Goal: Communication & Community: Answer question/provide support

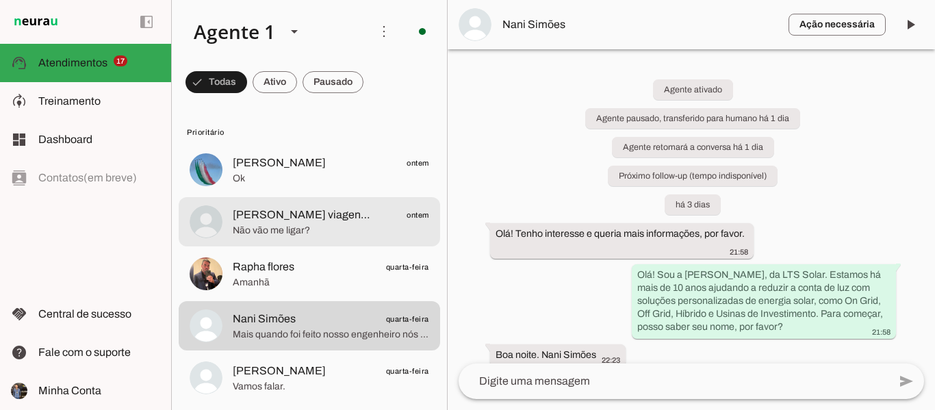
click at [343, 229] on span "Não vão me ligar?" at bounding box center [331, 231] width 196 height 14
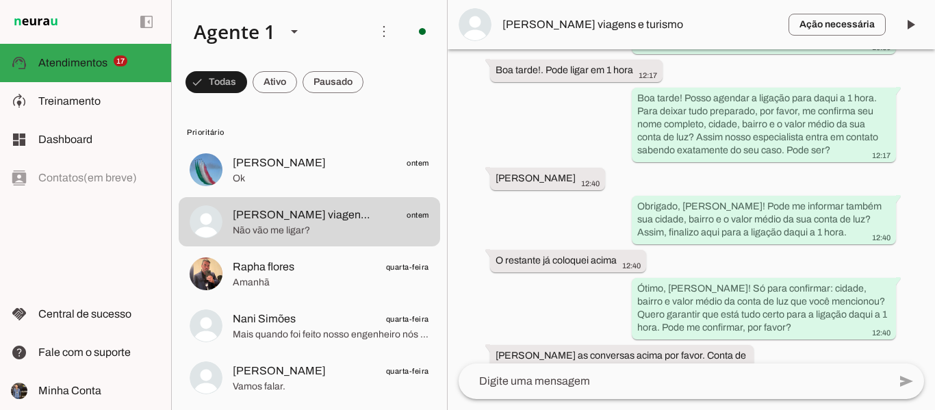
scroll to position [1782, 0]
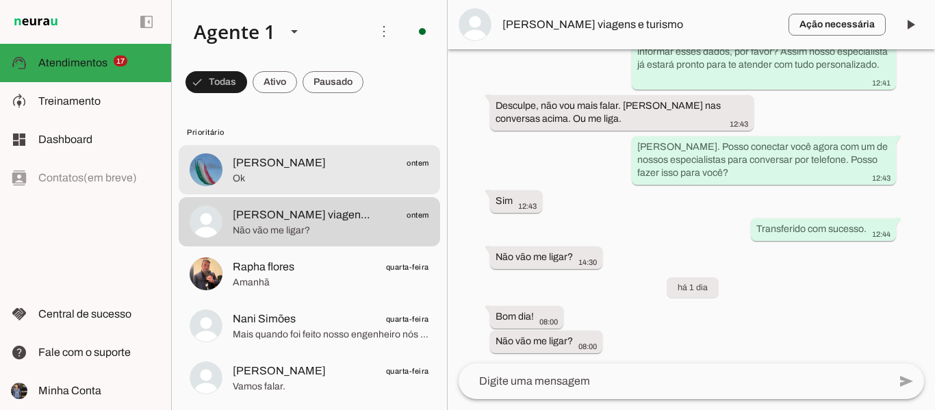
click at [382, 180] on span "Ok" at bounding box center [331, 179] width 196 height 14
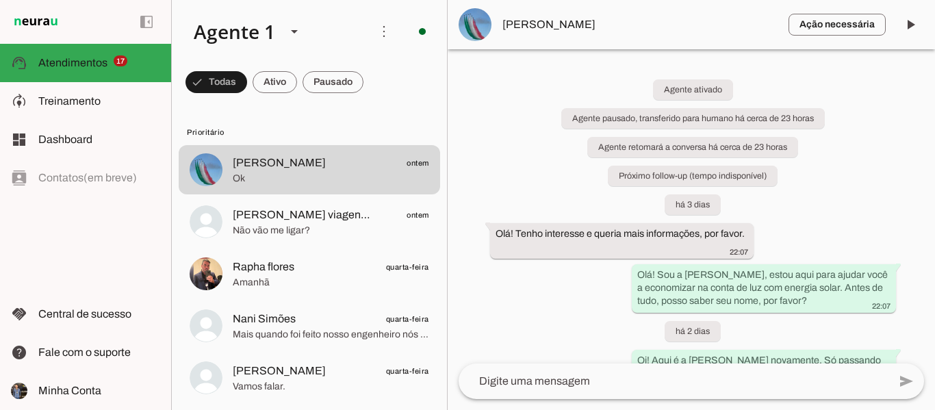
click at [920, 65] on div "Agente ativado Agente pausado, transferido para humano há cerca de 23 horas Age…" at bounding box center [691, 206] width 487 height 314
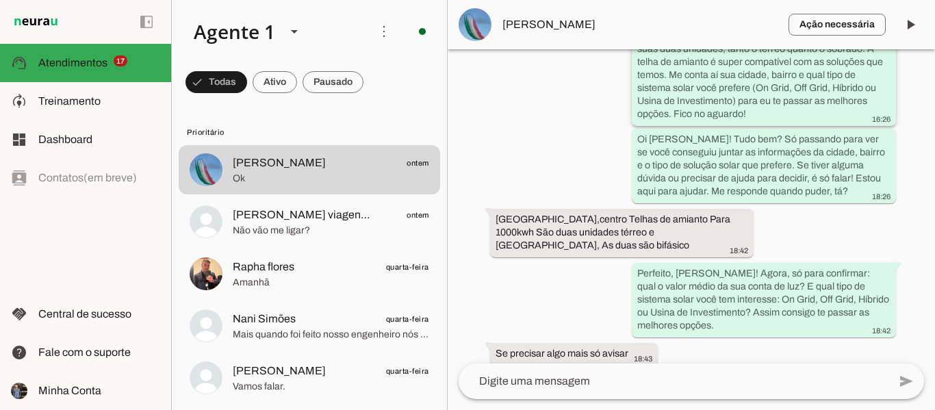
scroll to position [683, 0]
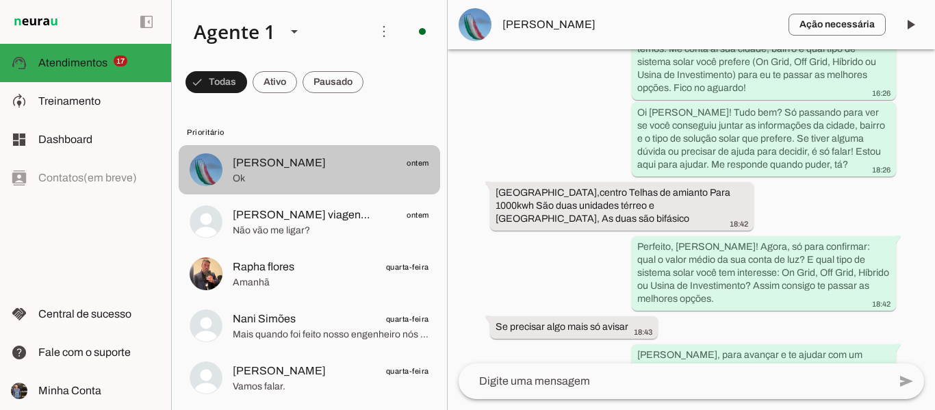
click at [333, 181] on span "Ok" at bounding box center [331, 179] width 196 height 14
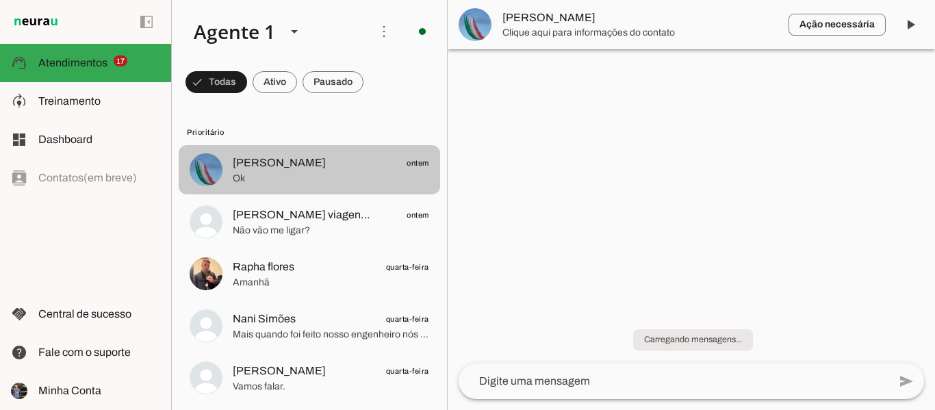
scroll to position [0, 0]
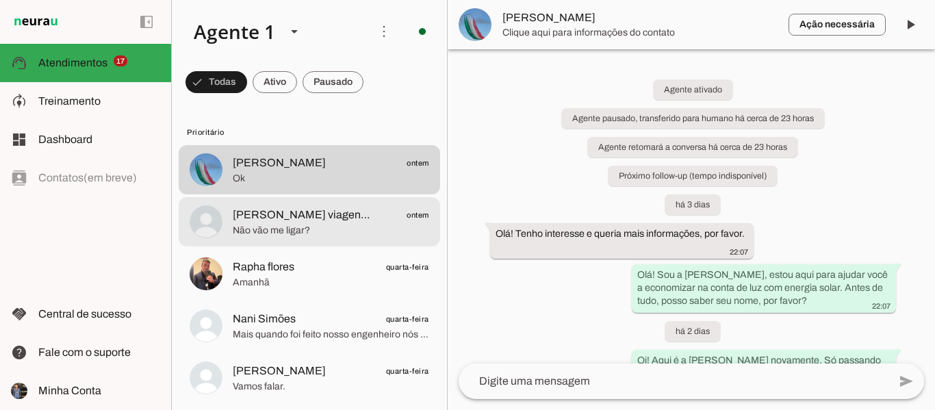
click at [325, 226] on span "Não vão me ligar?" at bounding box center [331, 231] width 196 height 14
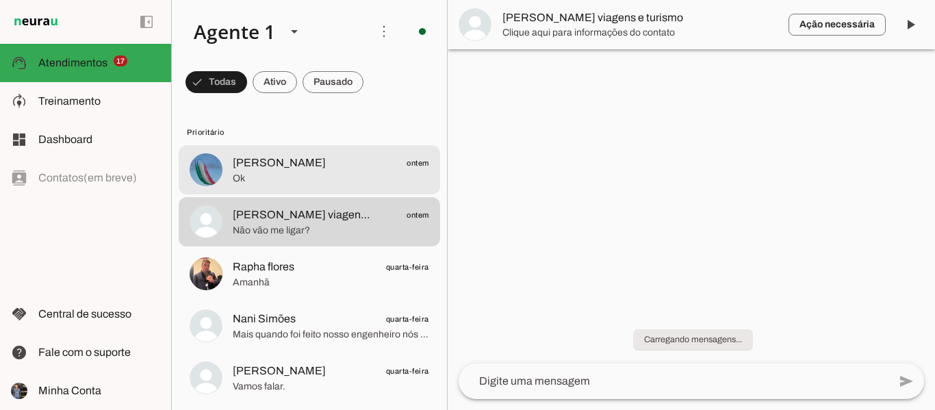
click at [348, 157] on span "[PERSON_NAME] ontem" at bounding box center [331, 163] width 196 height 17
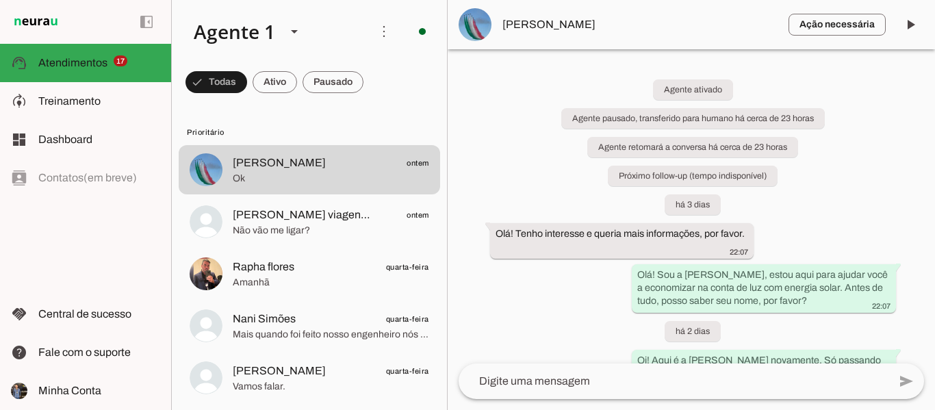
drag, startPoint x: 447, startPoint y: 13, endPoint x: 440, endPoint y: -83, distance: 96.1
click at [440, 0] on html at bounding box center [467, 205] width 935 height 410
